Goal: Task Accomplishment & Management: Complete application form

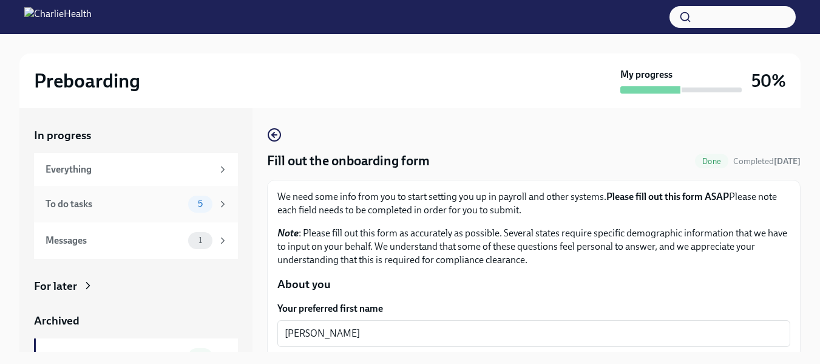
click at [115, 210] on div "To do tasks" at bounding box center [115, 203] width 138 height 13
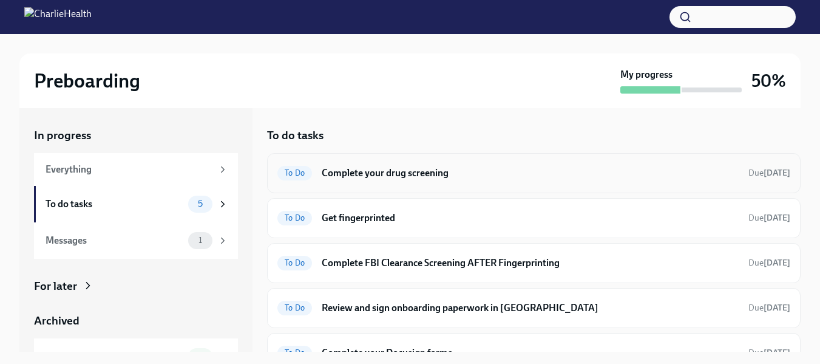
click at [429, 171] on h6 "Complete your drug screening" at bounding box center [530, 172] width 417 height 13
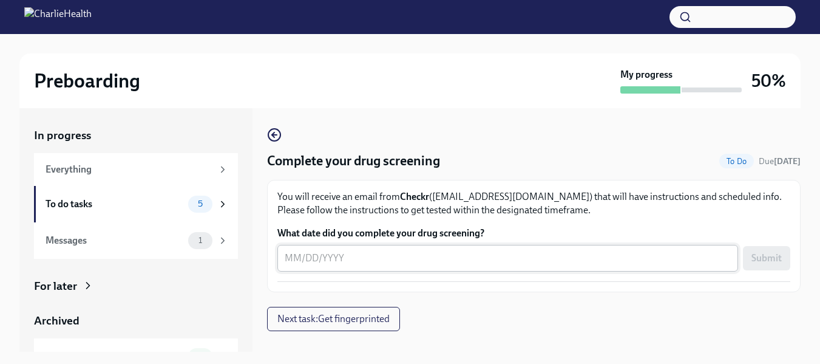
click at [280, 260] on div "x ​" at bounding box center [507, 258] width 461 height 27
click at [149, 204] on div "To do tasks" at bounding box center [115, 203] width 138 height 13
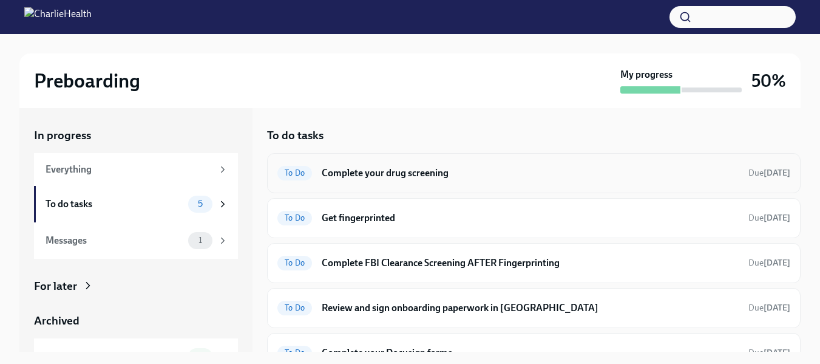
click at [367, 175] on h6 "Complete your drug screening" at bounding box center [530, 172] width 417 height 13
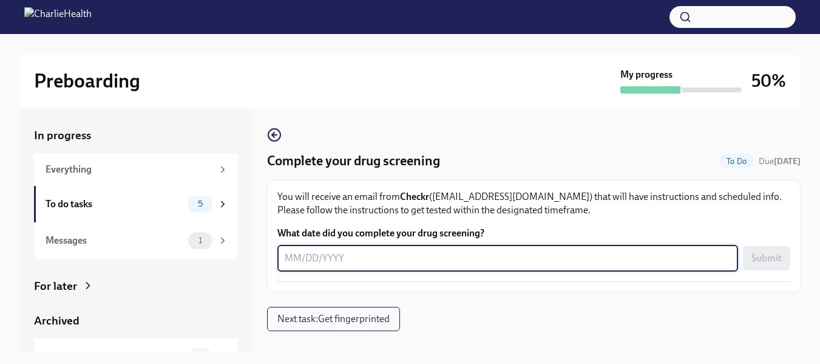
click at [295, 251] on textarea "What date did you complete your drug screening?" at bounding box center [508, 258] width 446 height 15
type textarea "10/8/2025"
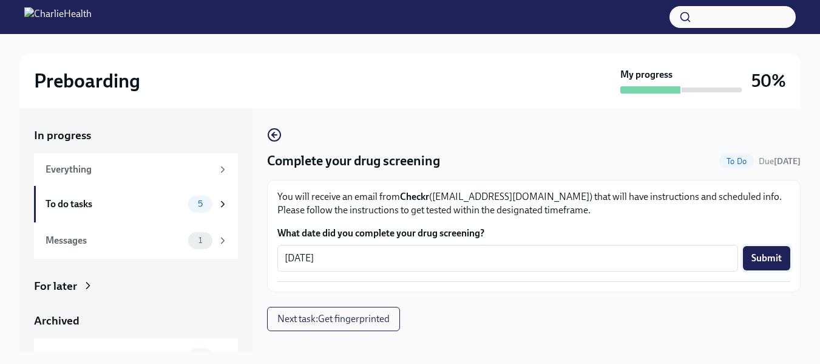
click at [769, 260] on span "Submit" at bounding box center [767, 258] width 30 height 12
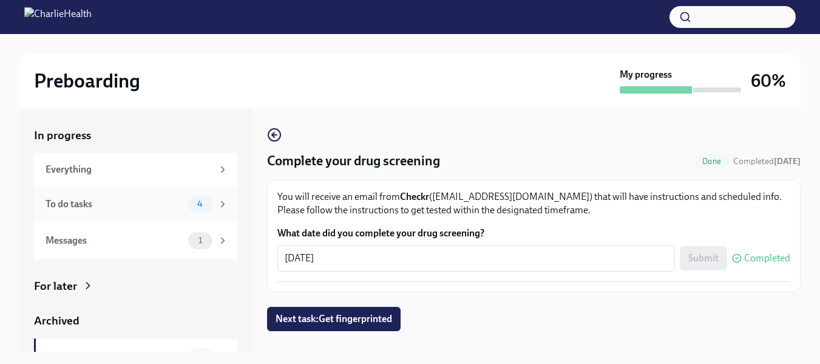
click at [144, 206] on div "To do tasks" at bounding box center [115, 203] width 138 height 13
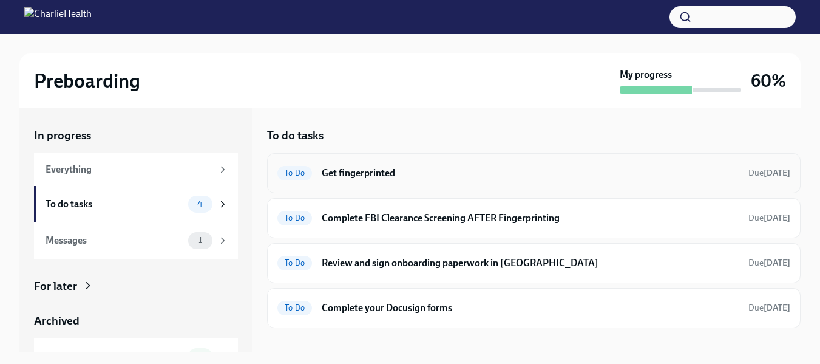
click at [399, 174] on h6 "Get fingerprinted" at bounding box center [530, 172] width 417 height 13
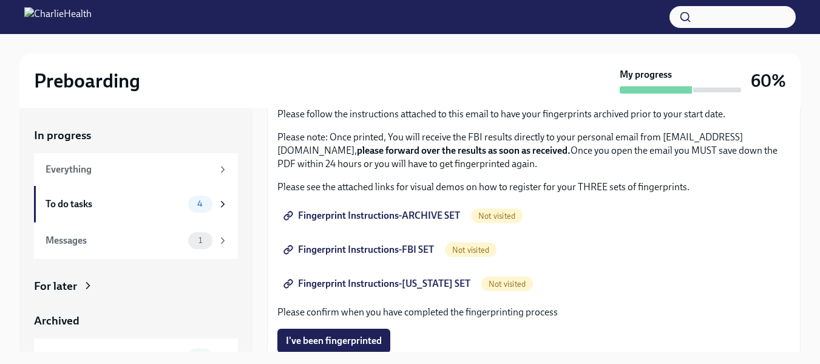
scroll to position [138, 0]
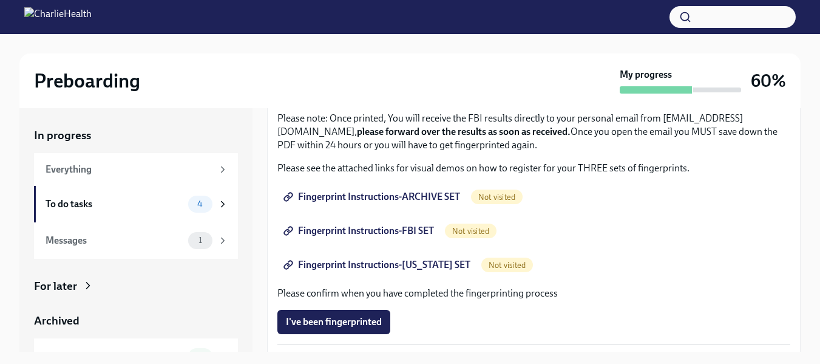
click at [347, 194] on span "Fingerprint Instructions-ARCHIVE SET" at bounding box center [373, 197] width 174 height 12
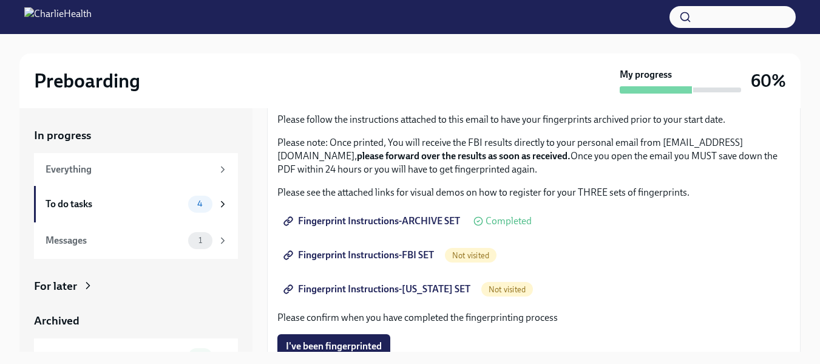
scroll to position [121, 0]
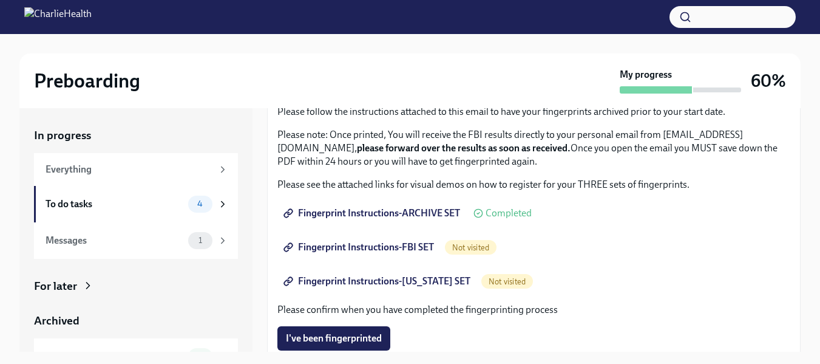
click at [364, 243] on span "Fingerprint Instructions-FBI SET" at bounding box center [360, 247] width 148 height 12
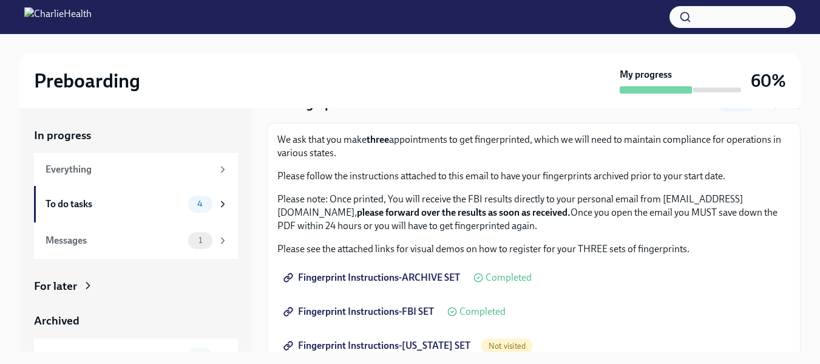
scroll to position [143, 0]
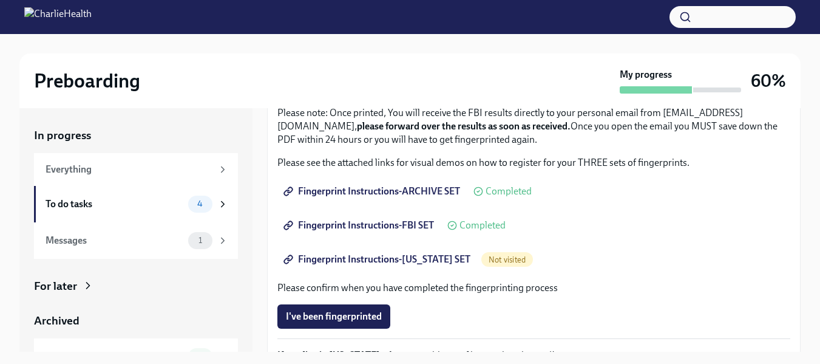
click at [380, 263] on span "Fingerprint Instructions-FLORIDA SET" at bounding box center [378, 259] width 185 height 12
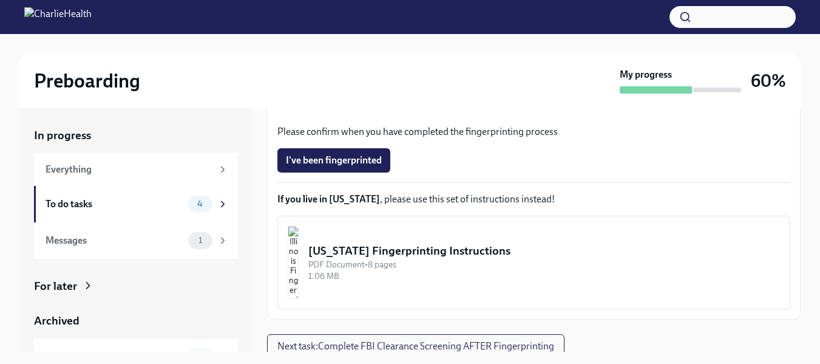
scroll to position [306, 0]
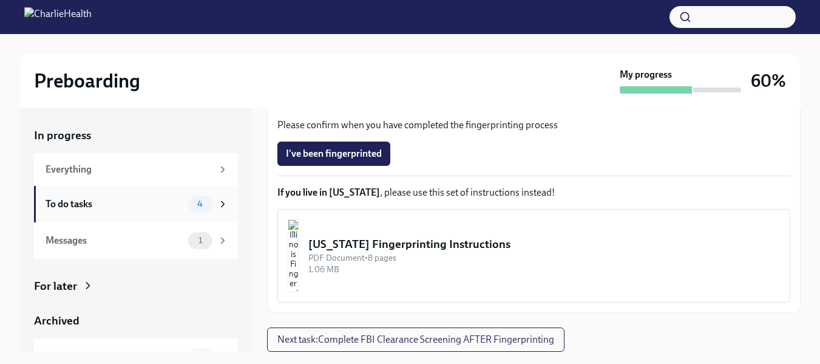
click at [156, 207] on div "To do tasks" at bounding box center [115, 203] width 138 height 13
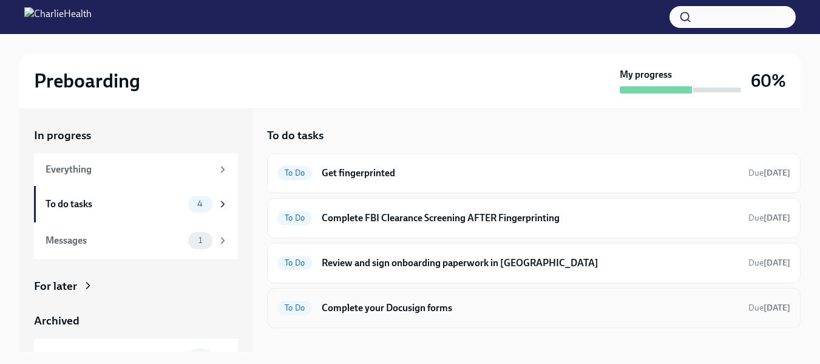
click at [452, 305] on h6 "Complete your Docusign forms" at bounding box center [530, 307] width 417 height 13
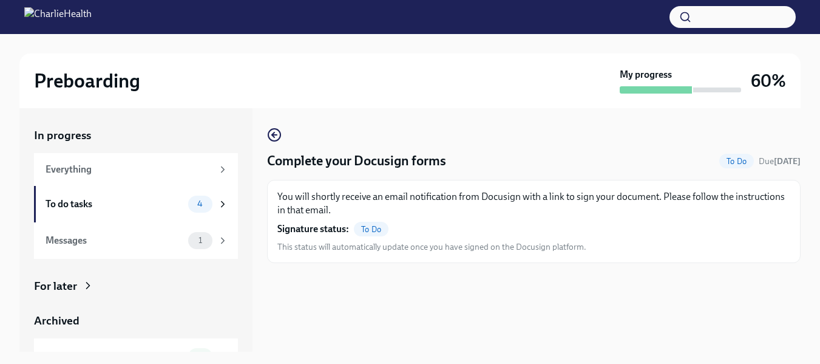
scroll to position [22, 0]
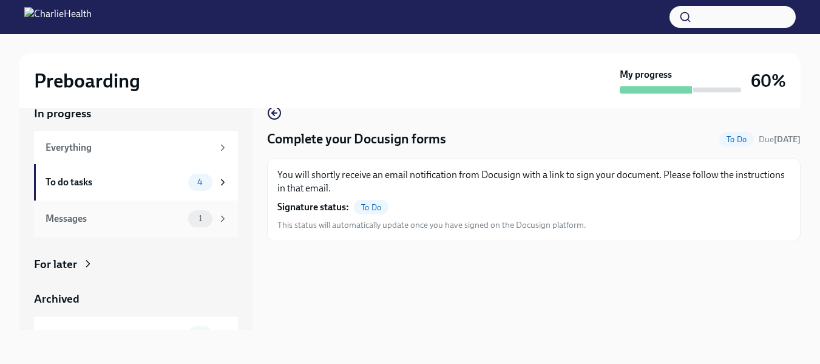
click at [145, 223] on div "Messages" at bounding box center [115, 218] width 138 height 13
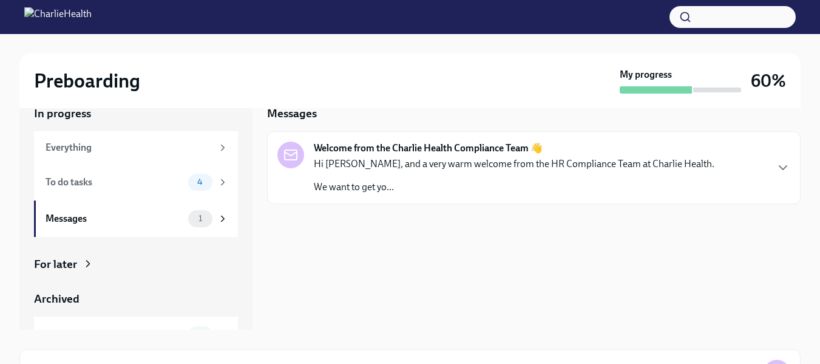
click at [435, 186] on p "We want to get yo..." at bounding box center [514, 186] width 401 height 13
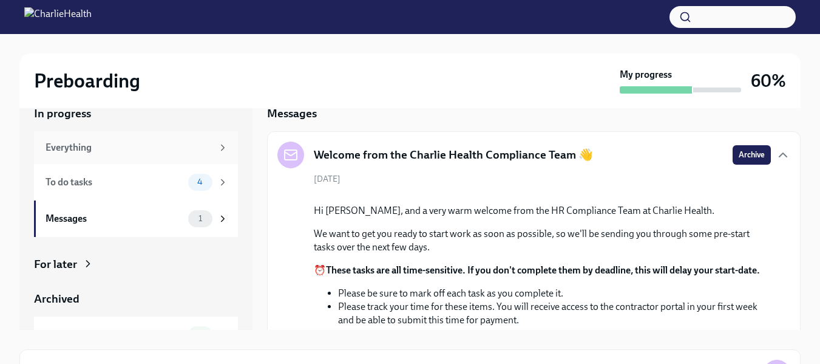
click at [110, 157] on div "Everything" at bounding box center [136, 147] width 204 height 33
click at [47, 114] on div "In progress" at bounding box center [136, 114] width 204 height 16
click at [84, 95] on div "Preboarding My progress 60%" at bounding box center [409, 80] width 781 height 55
click at [74, 27] on div at bounding box center [410, 17] width 820 height 34
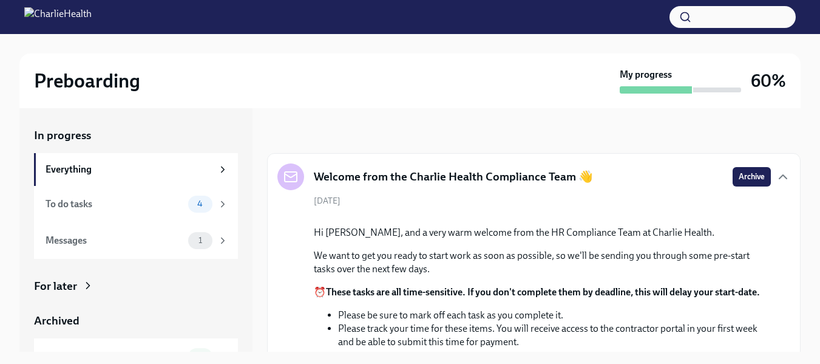
click at [41, 13] on img at bounding box center [57, 16] width 67 height 19
click at [102, 169] on div "Everything" at bounding box center [129, 169] width 167 height 13
click at [85, 202] on div "To do tasks" at bounding box center [115, 203] width 138 height 13
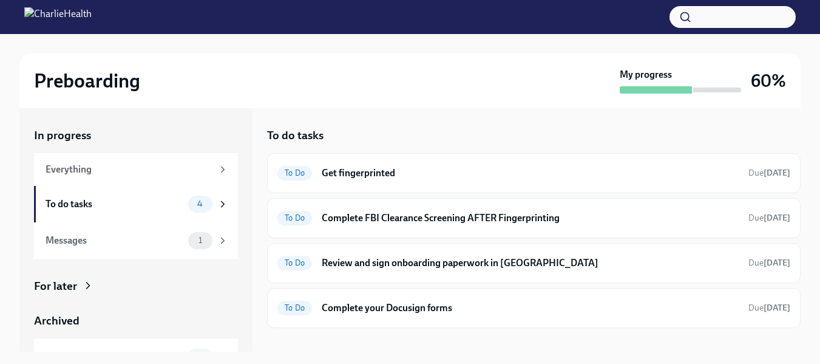
click at [58, 282] on div "For later" at bounding box center [55, 286] width 43 height 16
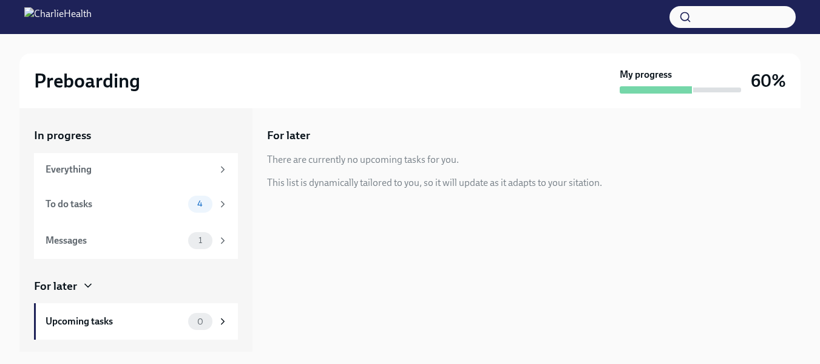
click at [51, 138] on div "In progress" at bounding box center [136, 136] width 204 height 16
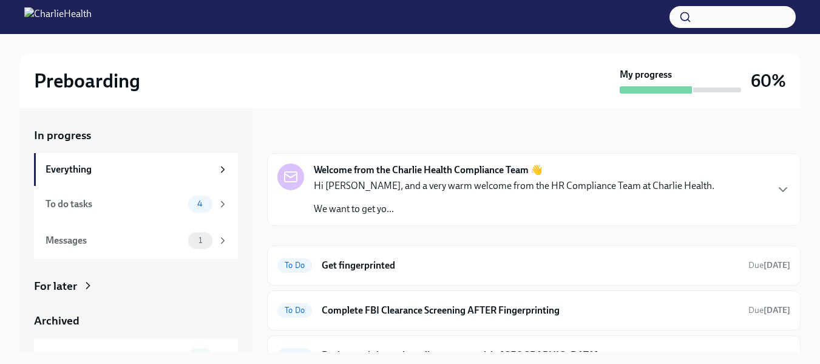
scroll to position [22, 0]
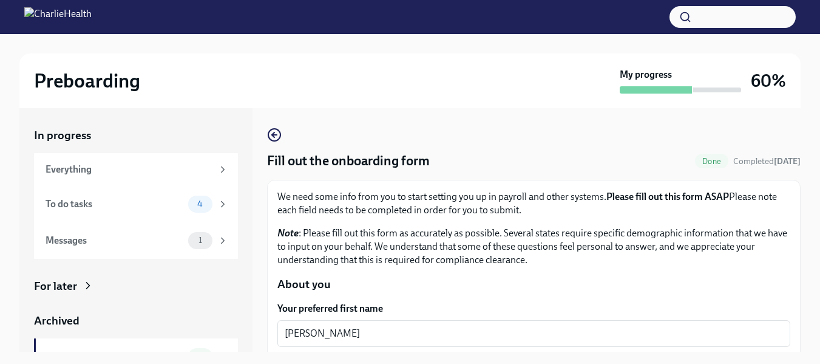
click at [68, 141] on div "In progress" at bounding box center [136, 136] width 204 height 16
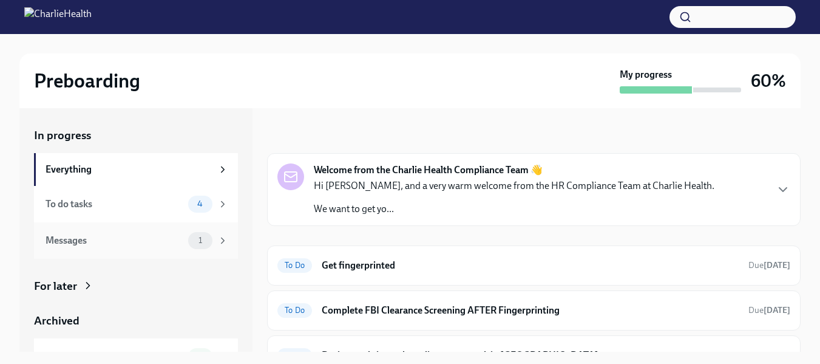
click at [112, 236] on div "Messages" at bounding box center [115, 240] width 138 height 13
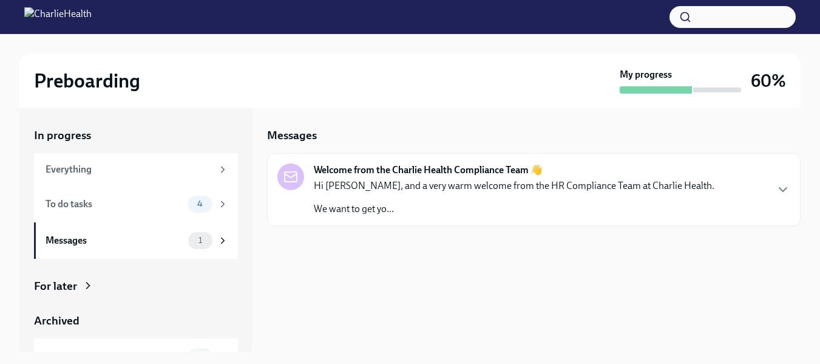
click at [482, 189] on p "Hi [PERSON_NAME], and a very warm welcome from the HR Compliance Team at Charli…" at bounding box center [514, 185] width 401 height 13
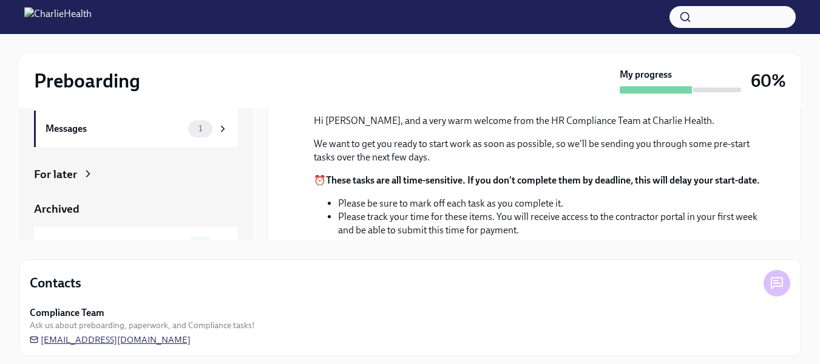
click at [191, 336] on span "[EMAIL_ADDRESS][DOMAIN_NAME]" at bounding box center [110, 339] width 161 height 12
click at [184, 338] on span "[EMAIL_ADDRESS][DOMAIN_NAME]" at bounding box center [110, 339] width 161 height 12
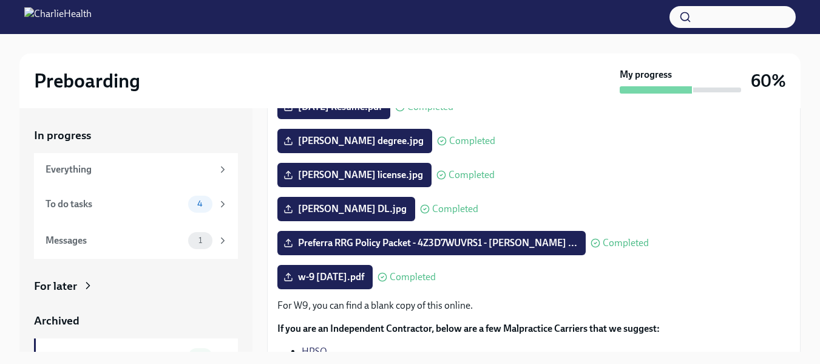
scroll to position [194, 0]
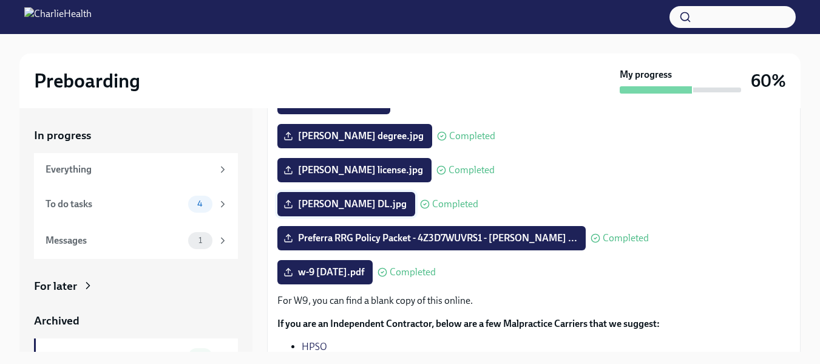
click at [314, 201] on span "Teshia DL.jpg" at bounding box center [346, 204] width 121 height 12
click at [0, 0] on input "Teshia DL.jpg" at bounding box center [0, 0] width 0 height 0
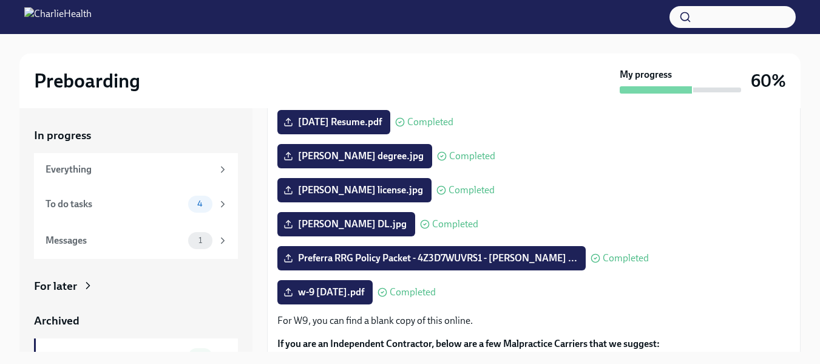
scroll to position [168, 0]
